Goal: Information Seeking & Learning: Find contact information

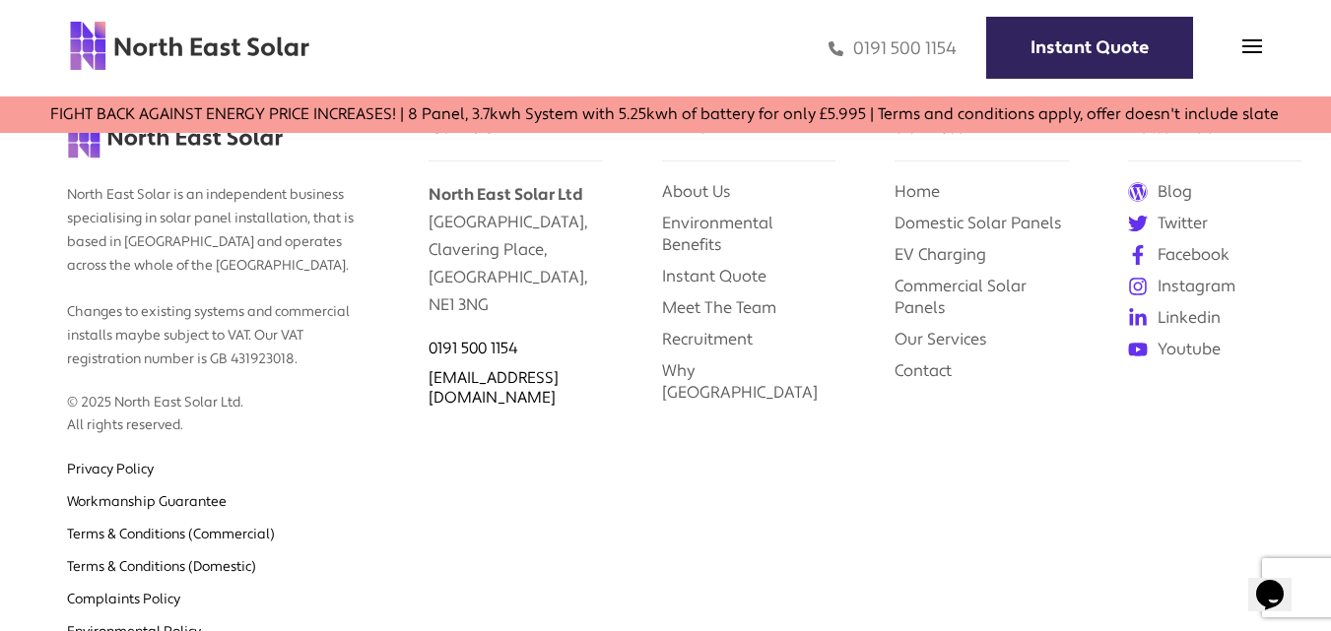
scroll to position [7877, 0]
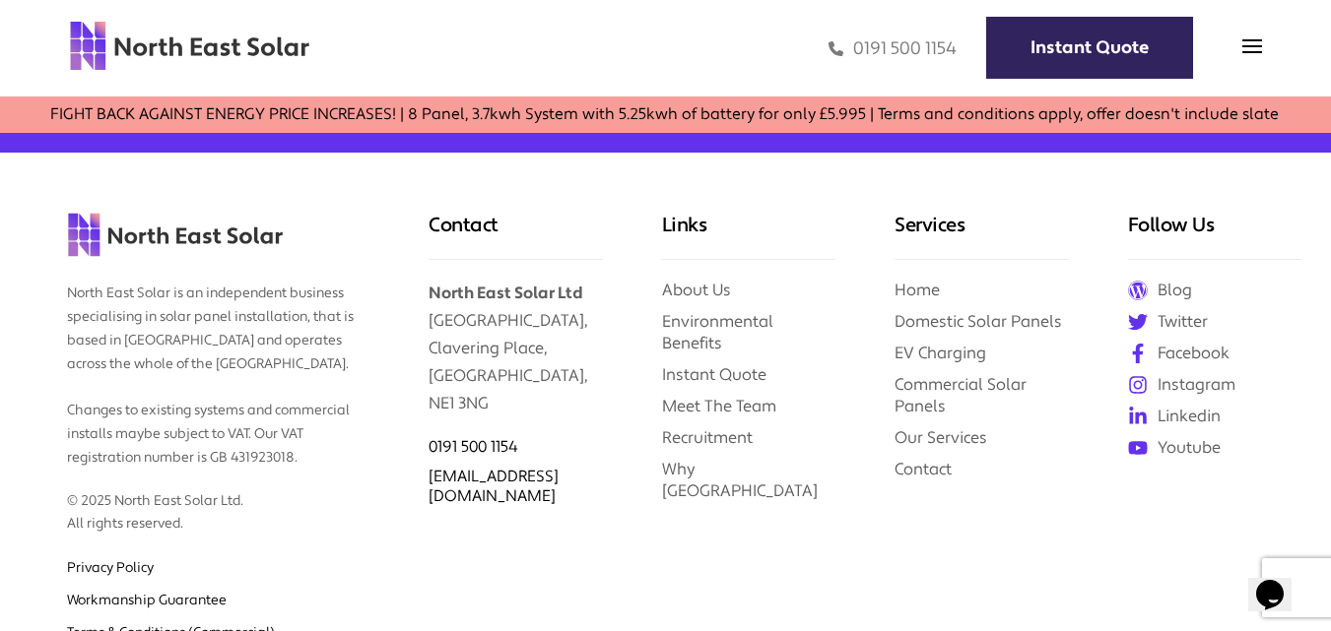
drag, startPoint x: 509, startPoint y: 355, endPoint x: 432, endPoint y: 259, distance: 122.6
click at [432, 260] on p "North East Solar Ltd [STREET_ADDRESS]" at bounding box center [514, 339] width 173 height 158
copy p "[STREET_ADDRESS]"
click at [563, 326] on p "North East Solar Ltd [STREET_ADDRESS]" at bounding box center [514, 339] width 173 height 158
drag, startPoint x: 431, startPoint y: 320, endPoint x: 589, endPoint y: 317, distance: 157.6
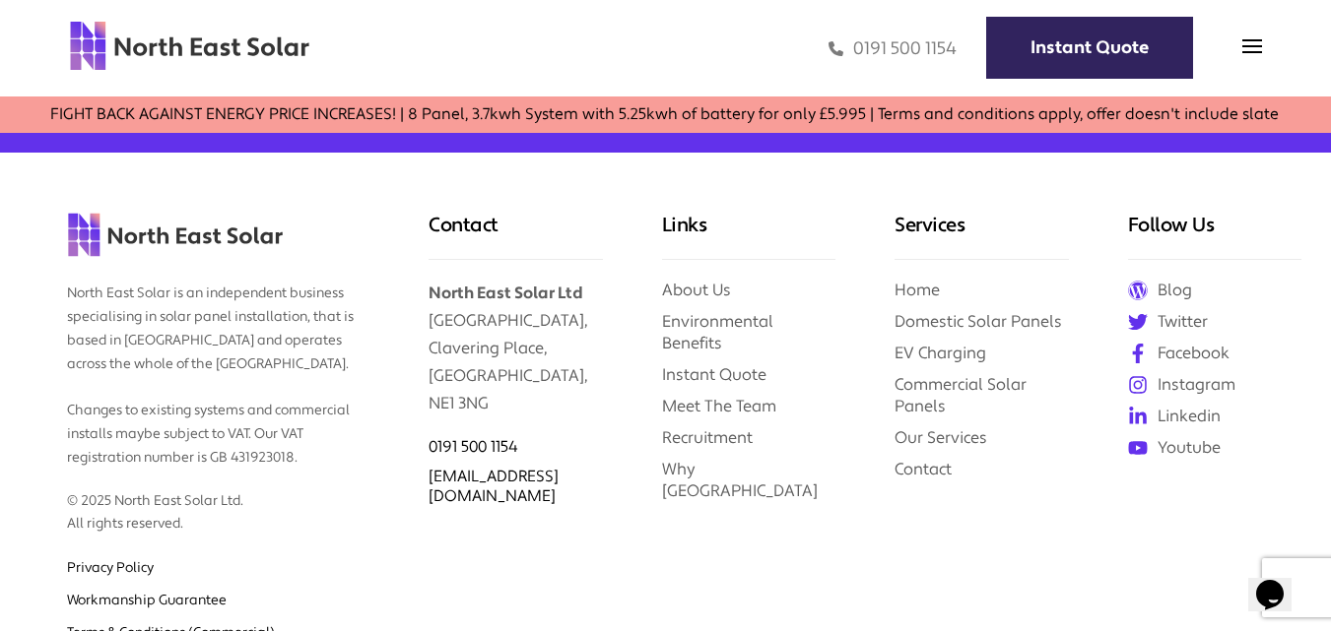
click at [589, 317] on p "North East Solar Ltd [STREET_ADDRESS]" at bounding box center [514, 339] width 173 height 158
click at [506, 293] on p "North East Solar Ltd [STREET_ADDRESS]" at bounding box center [514, 339] width 173 height 158
drag, startPoint x: 434, startPoint y: 293, endPoint x: 493, endPoint y: 295, distance: 59.2
click at [493, 295] on p "North East Solar Ltd [STREET_ADDRESS]" at bounding box center [514, 339] width 173 height 158
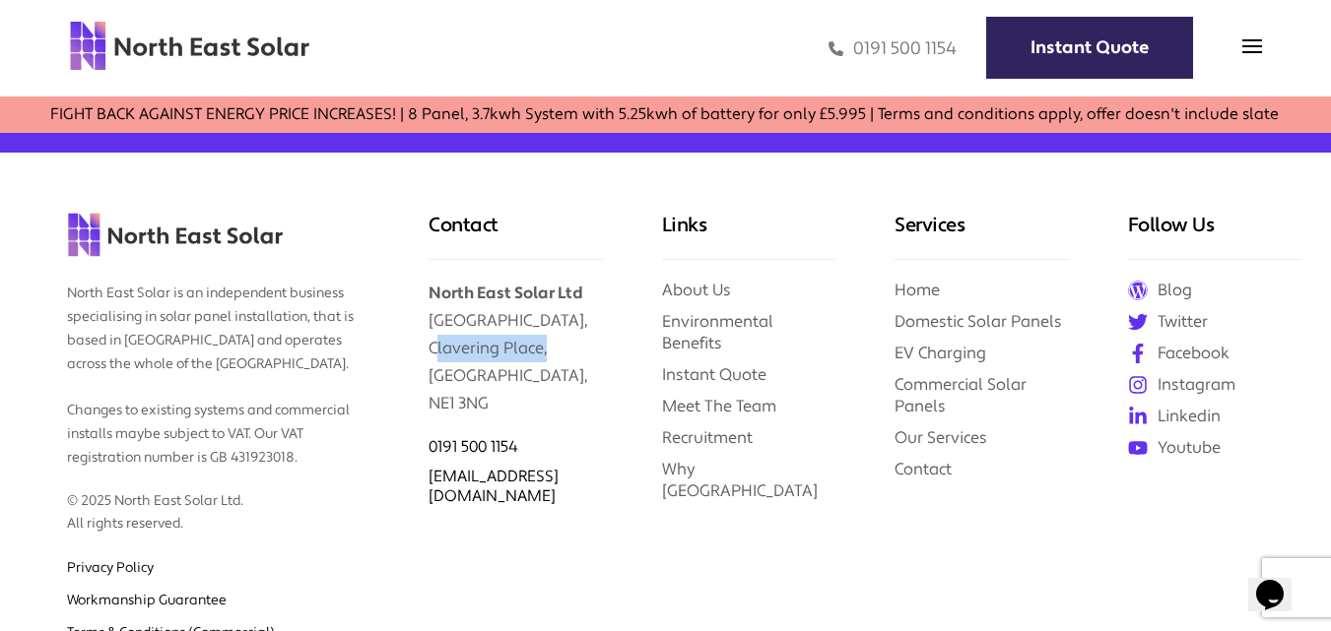
drag, startPoint x: 432, startPoint y: 292, endPoint x: 541, endPoint y: 288, distance: 108.4
click at [541, 288] on p "North East Solar Ltd [STREET_ADDRESS]" at bounding box center [514, 339] width 173 height 158
drag, startPoint x: 434, startPoint y: 265, endPoint x: 547, endPoint y: 301, distance: 118.0
click at [547, 301] on p "North East Solar Ltd [STREET_ADDRESS]" at bounding box center [514, 339] width 173 height 158
copy p "[PERSON_NAME][GEOGRAPHIC_DATA], [GEOGRAPHIC_DATA],"
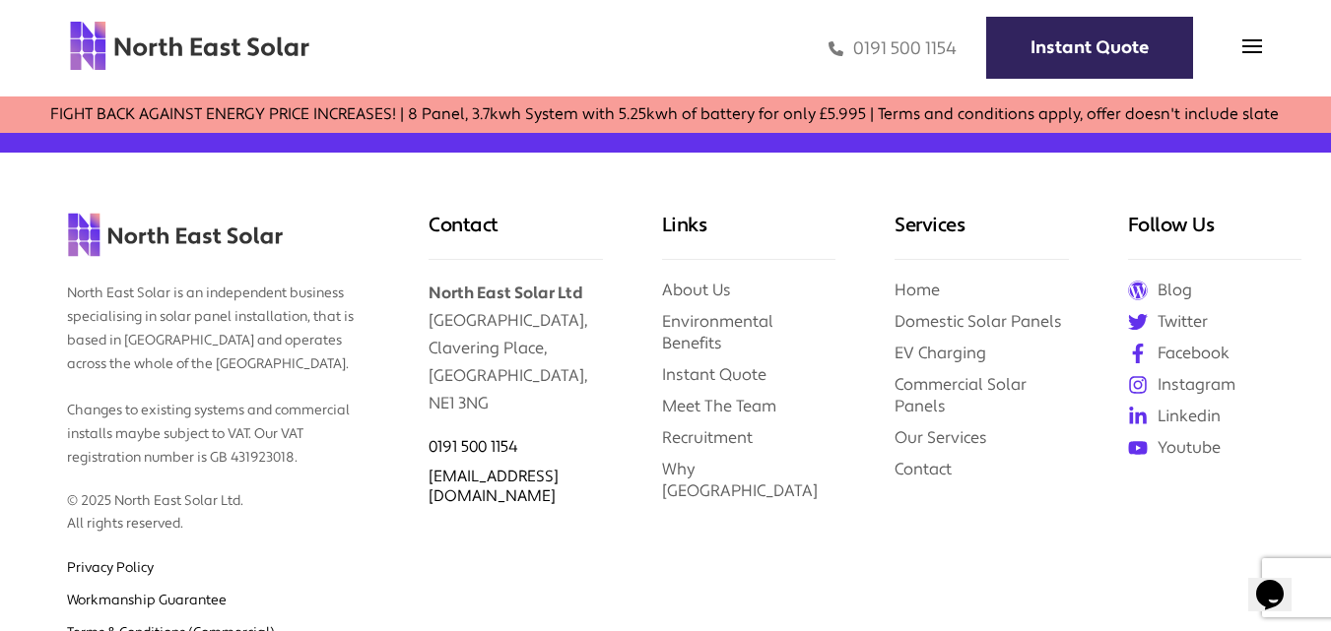
click at [431, 323] on p "North East Solar Ltd [STREET_ADDRESS]" at bounding box center [514, 339] width 173 height 158
drag, startPoint x: 431, startPoint y: 323, endPoint x: 572, endPoint y: 323, distance: 140.8
click at [572, 323] on p "North East Solar Ltd [STREET_ADDRESS]" at bounding box center [514, 339] width 173 height 158
copy p "[GEOGRAPHIC_DATA]"
drag, startPoint x: 429, startPoint y: 349, endPoint x: 495, endPoint y: 346, distance: 66.1
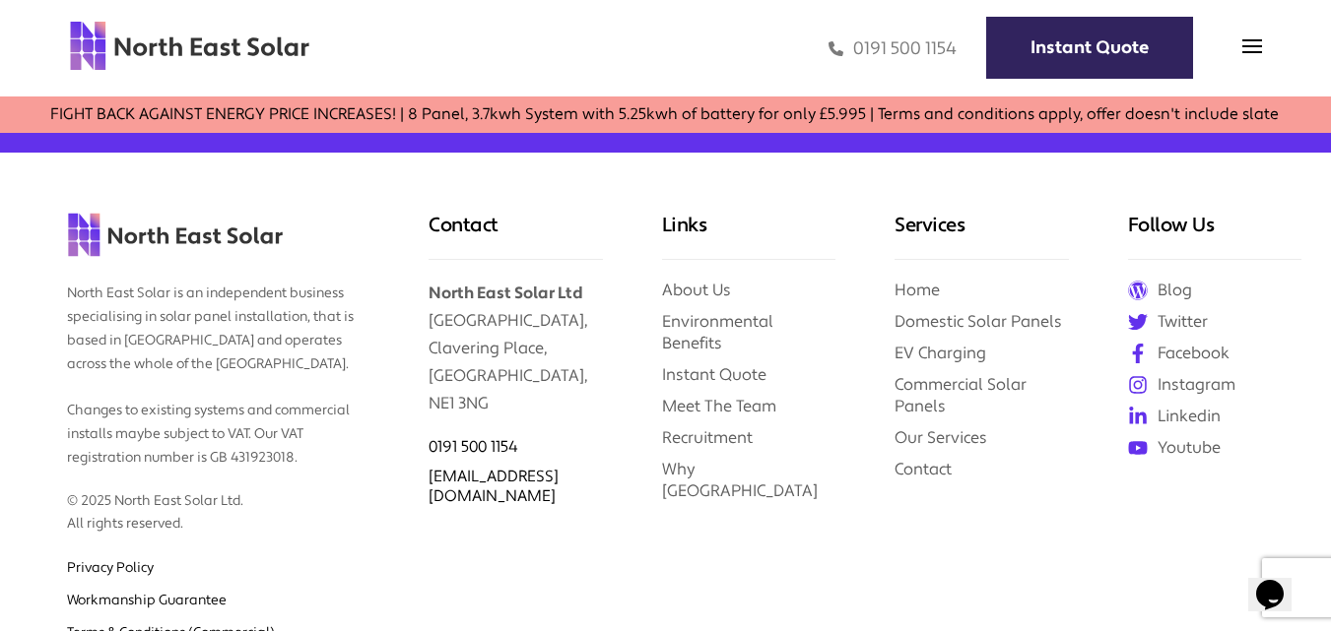
click at [495, 346] on p "North East Solar Ltd [STREET_ADDRESS]" at bounding box center [514, 339] width 173 height 158
copy p "NE1 3NG"
drag, startPoint x: 561, startPoint y: 392, endPoint x: 411, endPoint y: 401, distance: 150.9
click at [411, 401] on div "Contact North East Solar Ltd [GEOGRAPHIC_DATA] 0191 500 1154 [EMAIL_ADDRESS][DO…" at bounding box center [515, 490] width 232 height 675
copy link "0191 500 1154"
